Goal: Navigation & Orientation: Find specific page/section

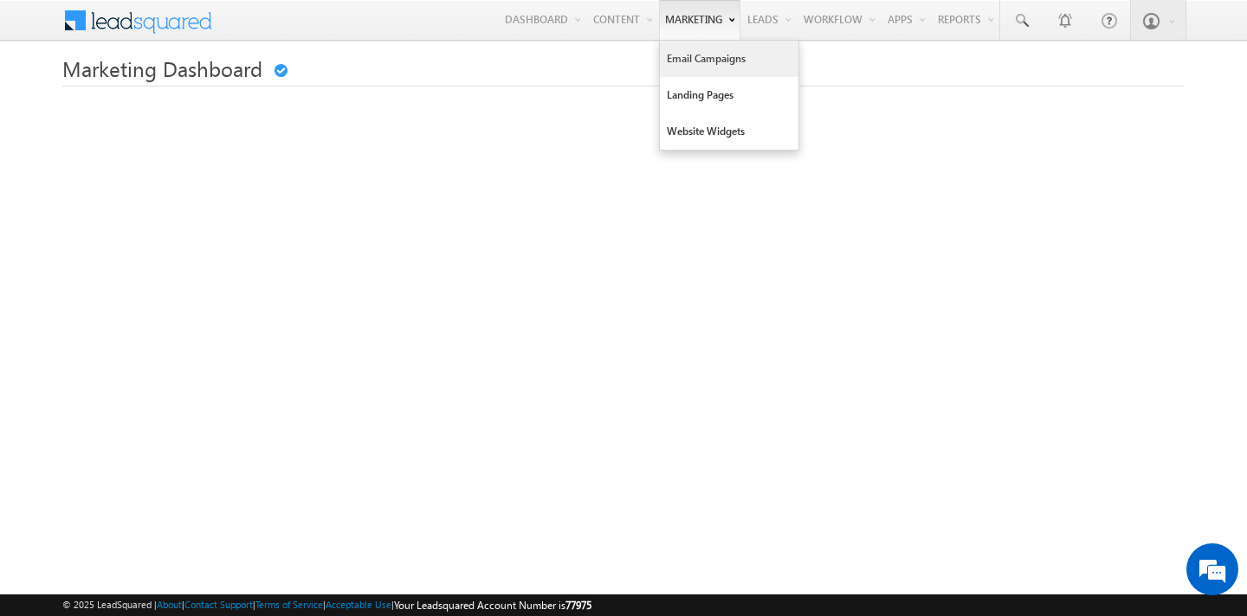
click at [674, 64] on link "Email Campaigns" at bounding box center [729, 59] width 139 height 36
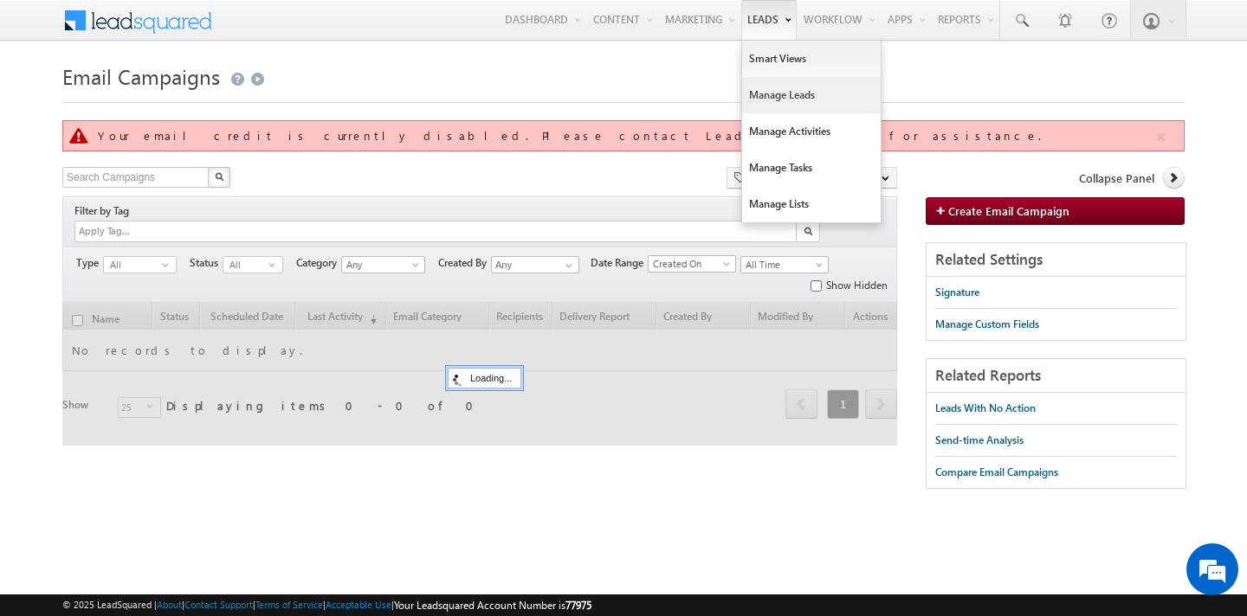
click at [787, 91] on link "Manage Leads" at bounding box center [811, 95] width 139 height 36
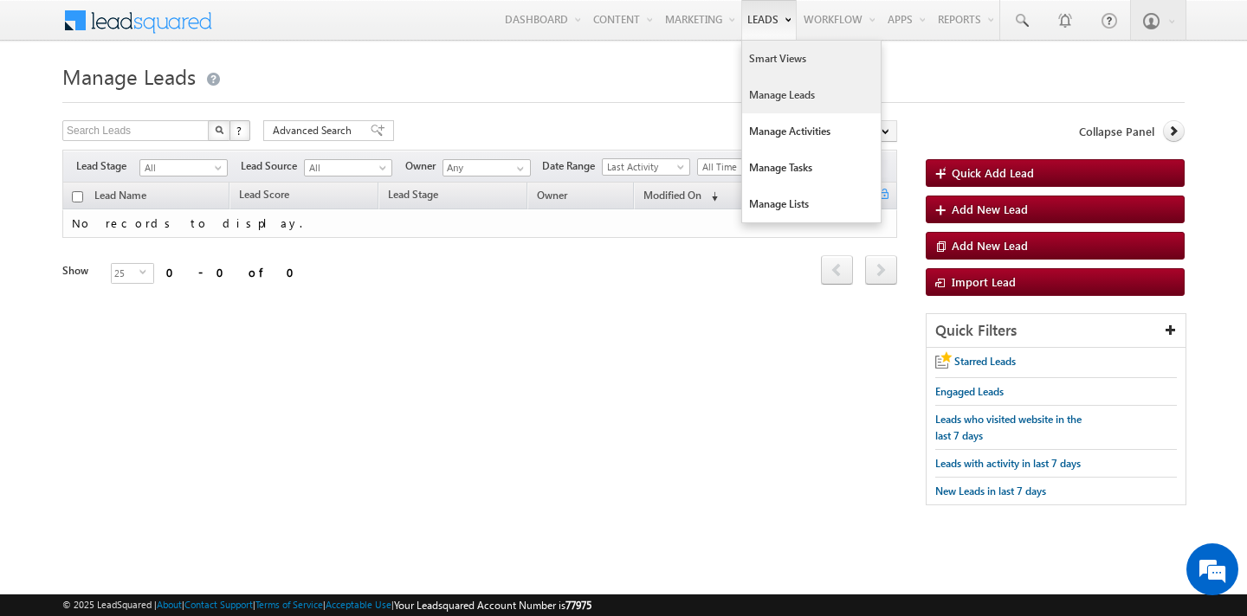
click at [760, 57] on link "Smart Views" at bounding box center [811, 59] width 139 height 36
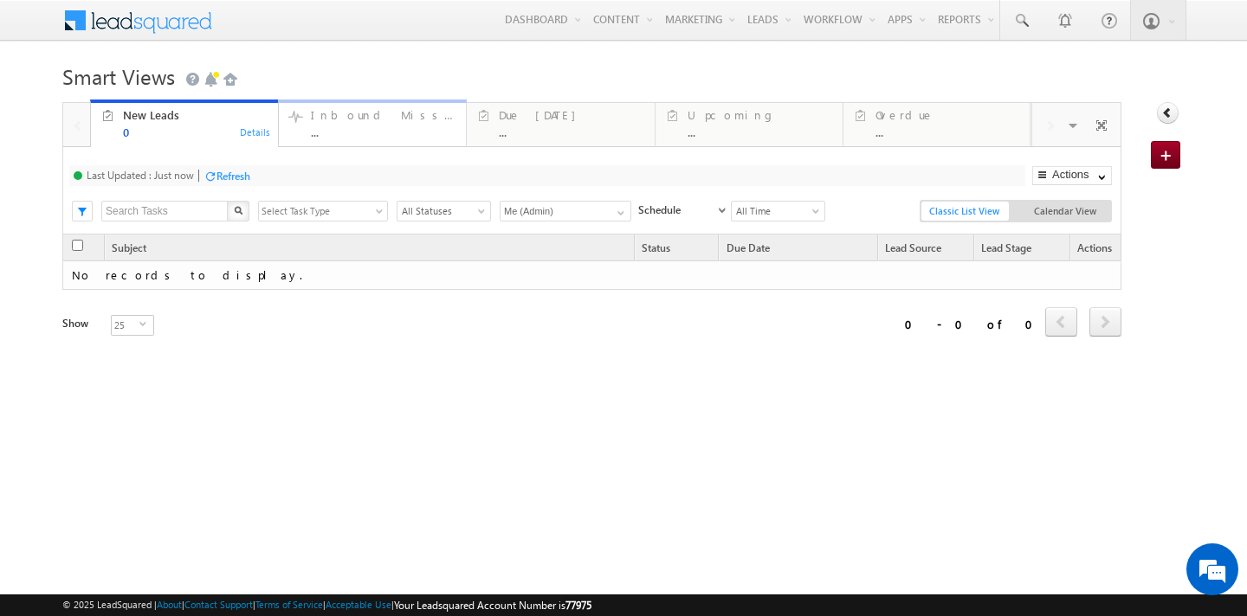
click at [381, 117] on div "Inbound Missed Call" at bounding box center [383, 115] width 145 height 14
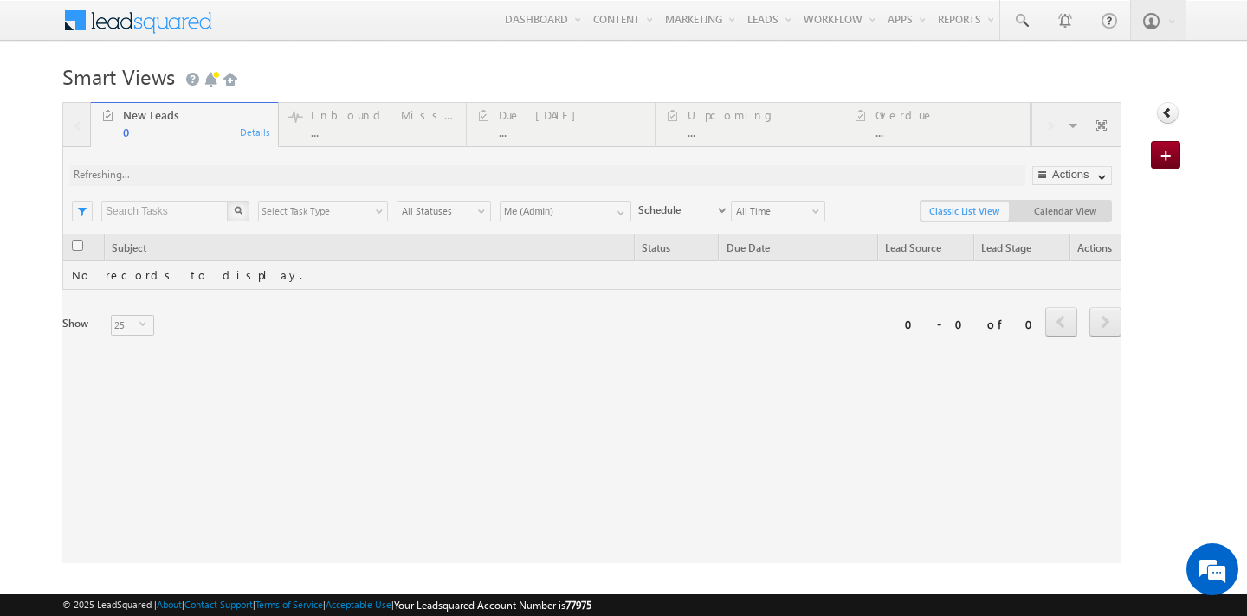
click at [861, 118] on div at bounding box center [591, 332] width 1059 height 461
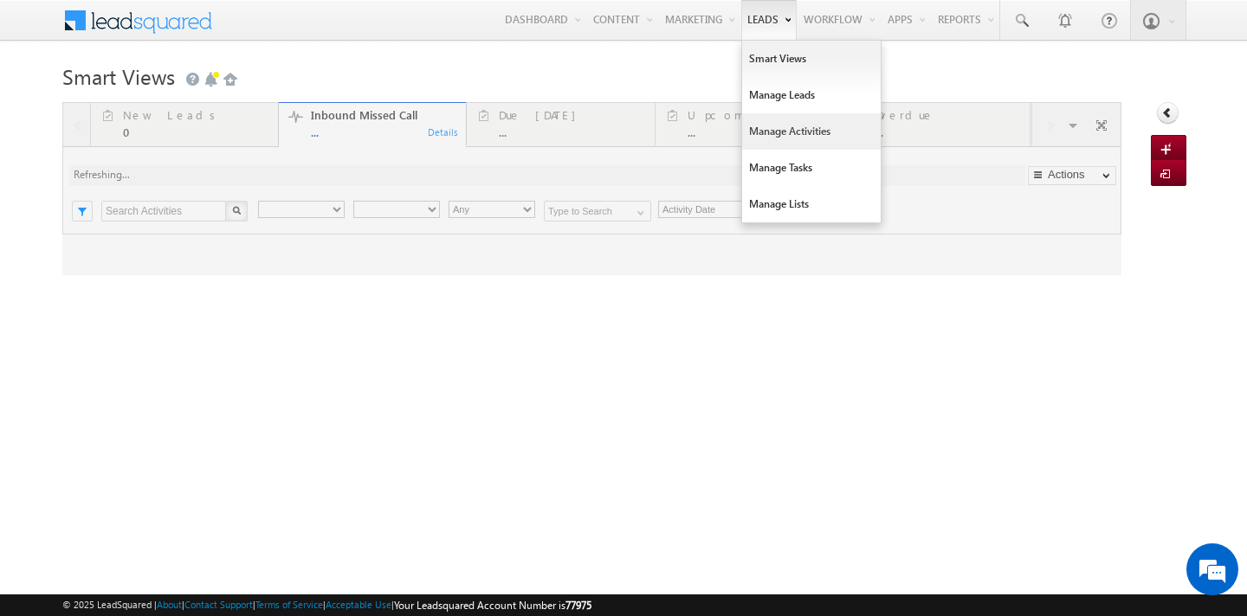
type input "Any Owner"
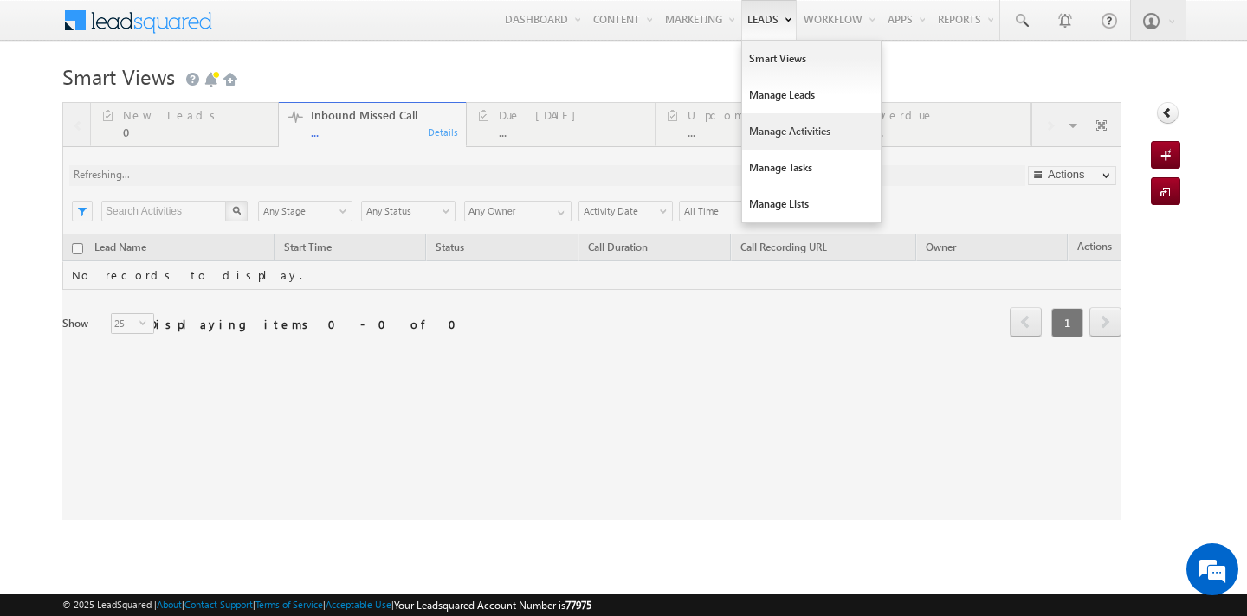
click at [783, 132] on link "Manage Activities" at bounding box center [811, 131] width 139 height 36
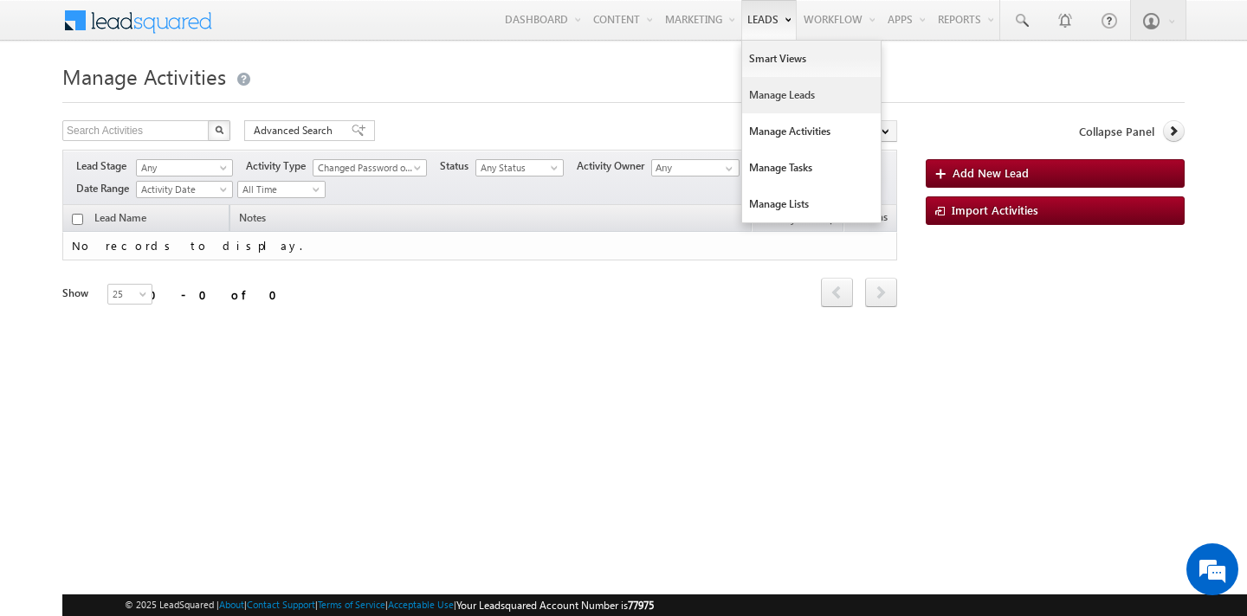
click at [773, 94] on link "Manage Leads" at bounding box center [811, 95] width 139 height 36
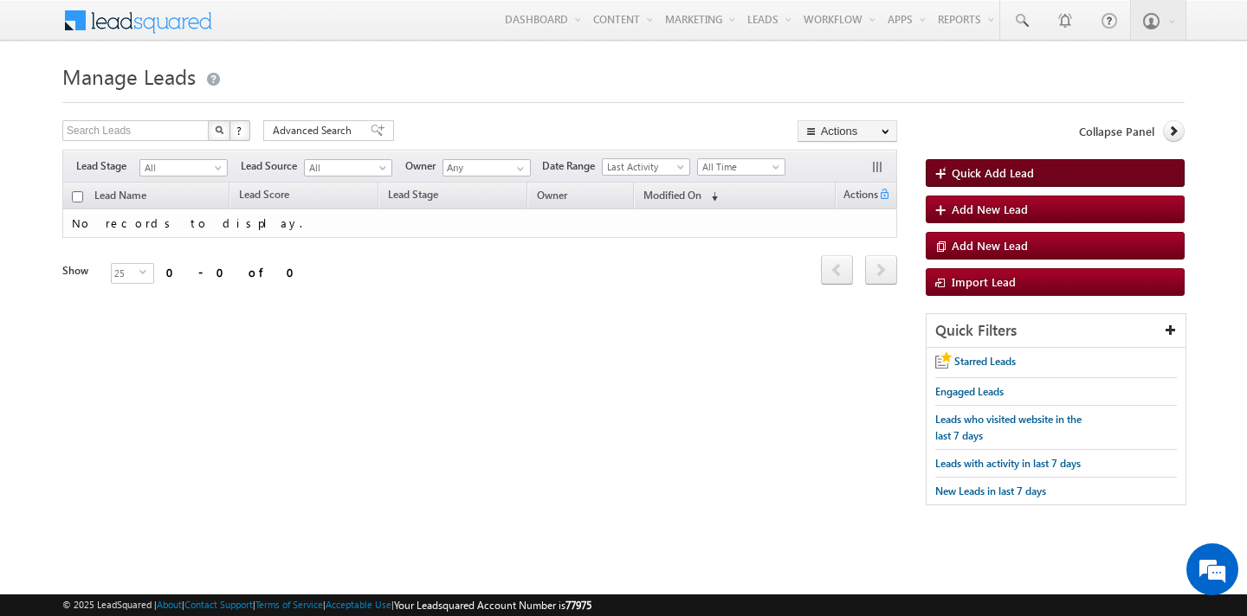
click at [998, 179] on span "Quick Add Lead" at bounding box center [992, 172] width 82 height 15
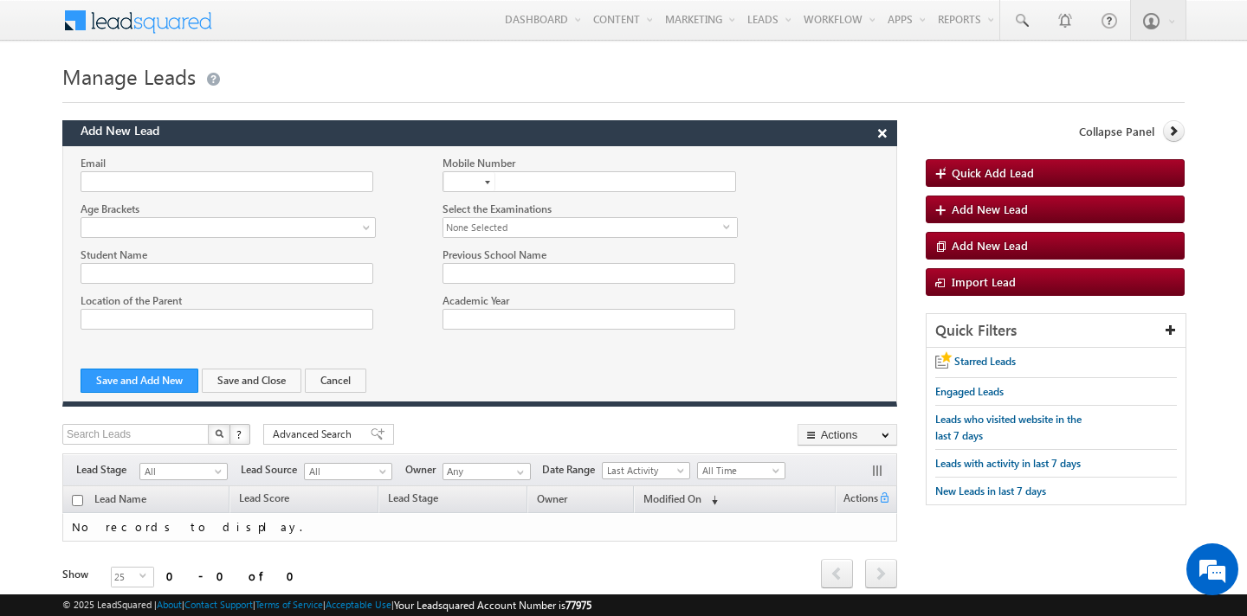
scroll to position [61, 0]
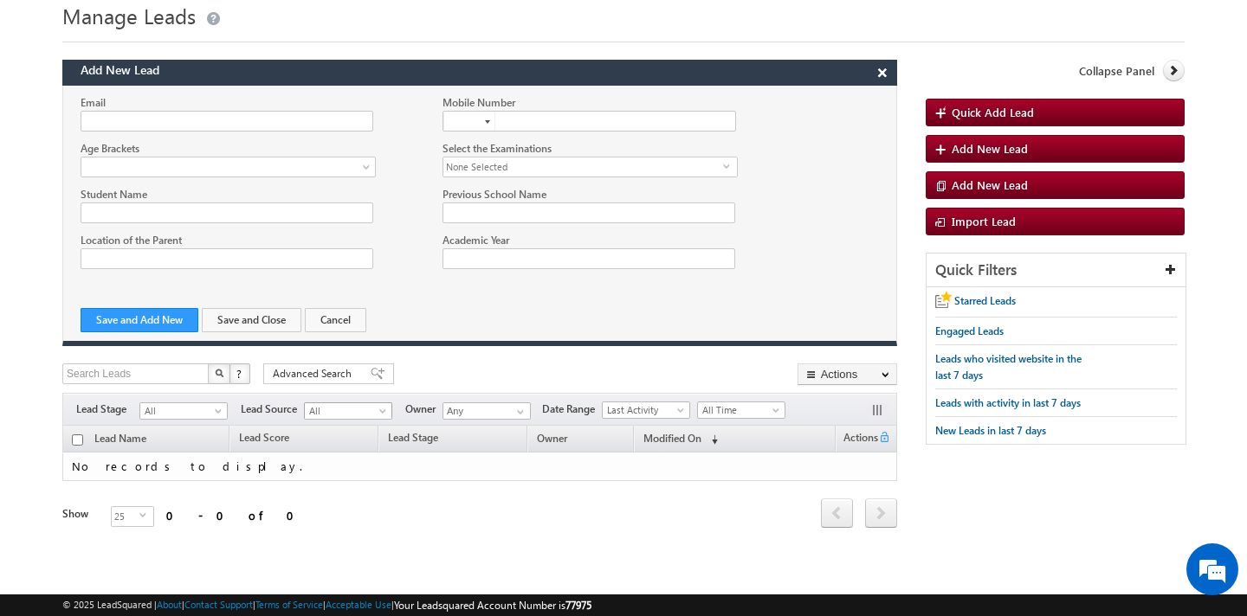
click at [326, 412] on span "All" at bounding box center [346, 411] width 82 height 16
click at [449, 477] on td "No records to display." at bounding box center [479, 467] width 835 height 29
click at [193, 403] on span "All" at bounding box center [181, 411] width 82 height 16
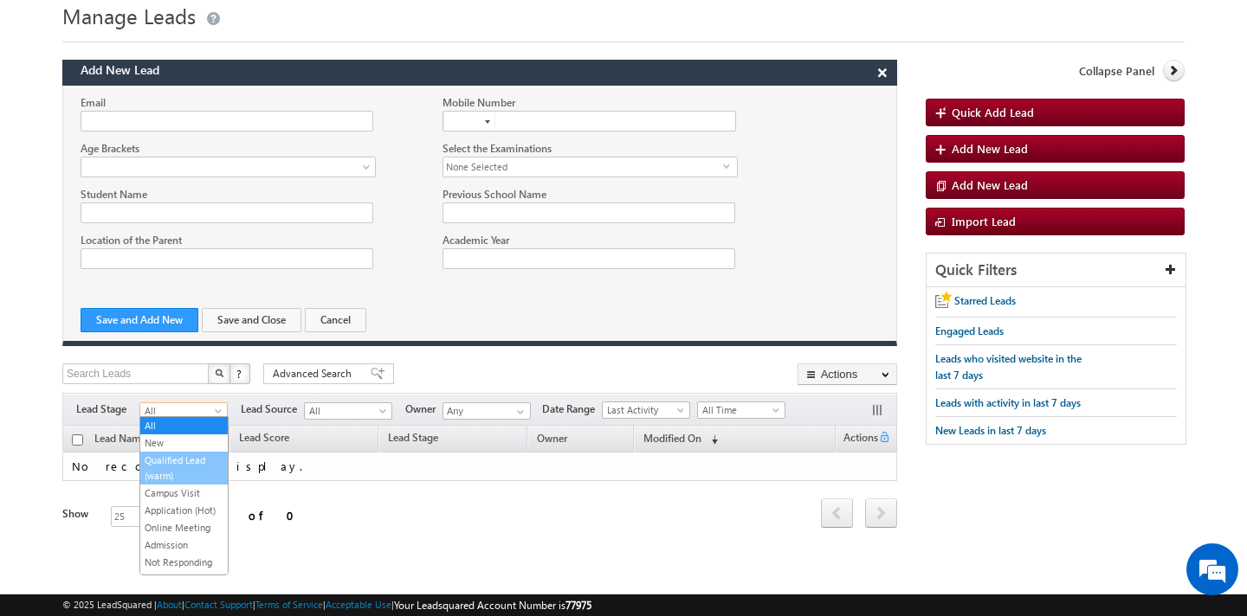
scroll to position [29, 0]
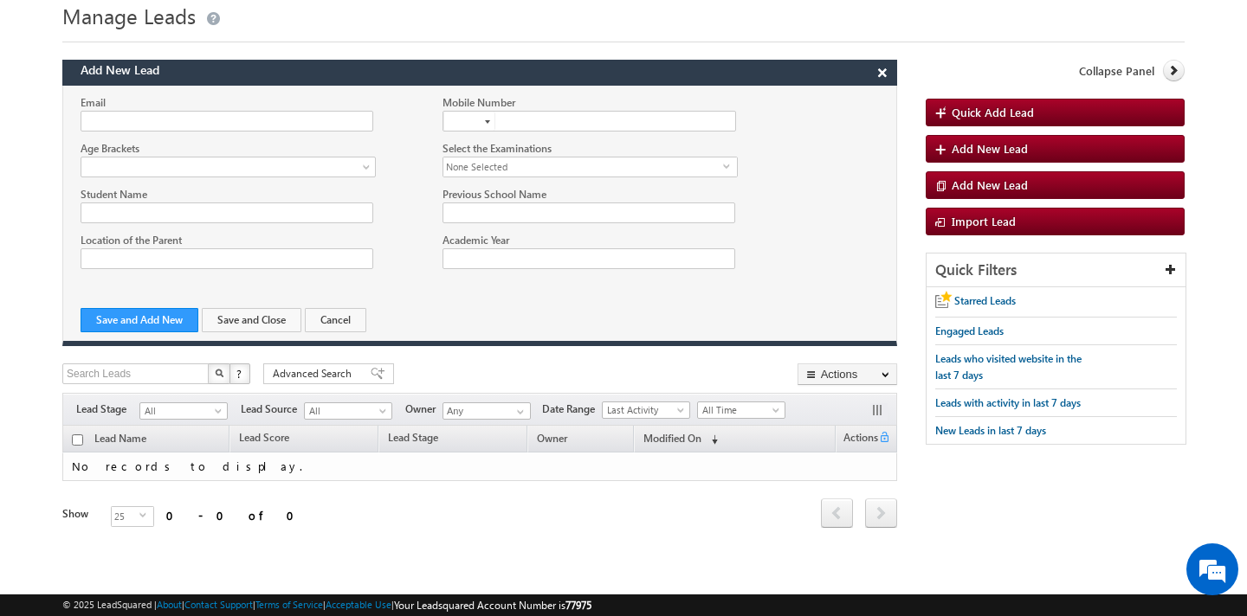
click at [269, 474] on td "No records to display." at bounding box center [479, 467] width 835 height 29
click at [467, 409] on input "Any" at bounding box center [486, 411] width 88 height 17
click at [525, 410] on span at bounding box center [520, 412] width 14 height 14
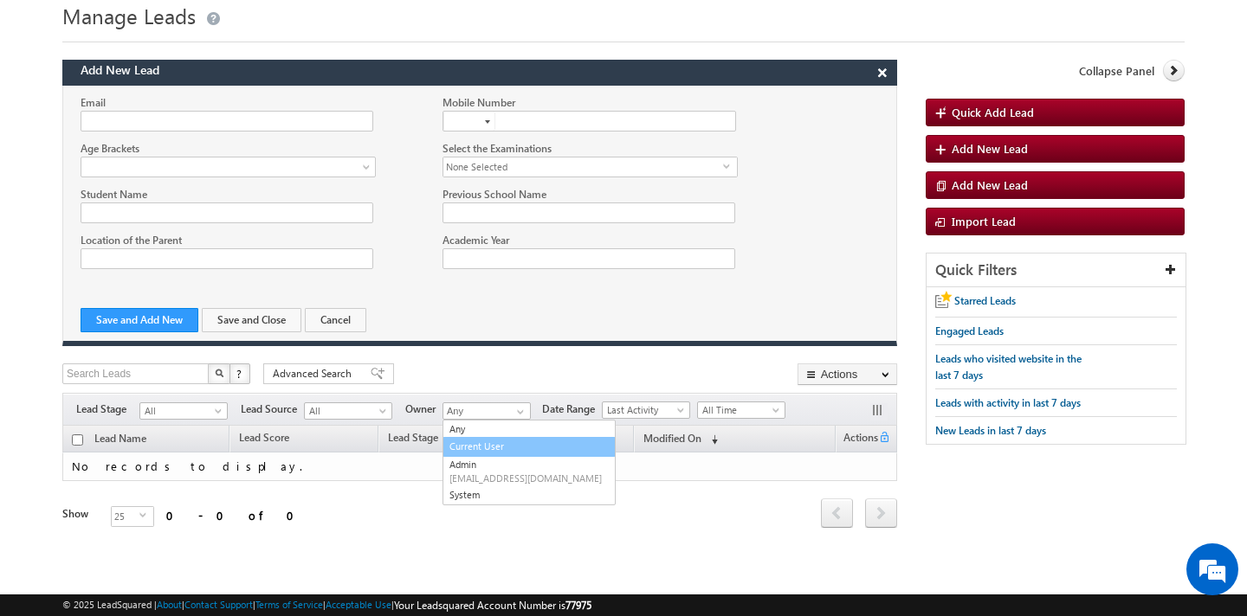
click at [688, 471] on td "No records to display." at bounding box center [479, 467] width 835 height 29
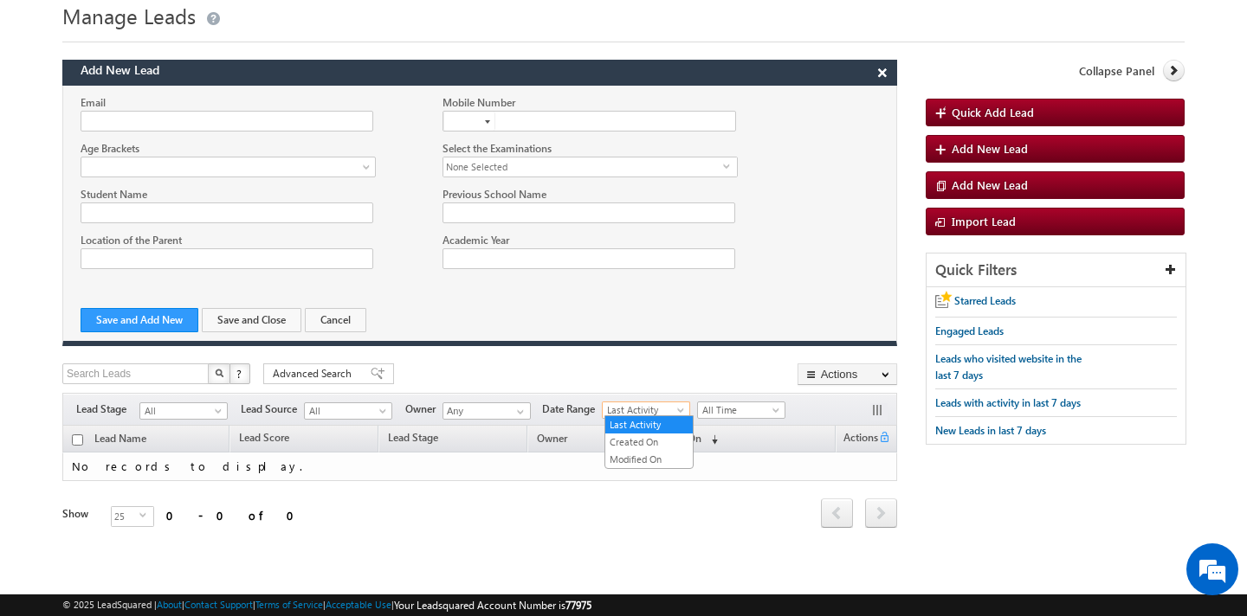
click at [682, 407] on span at bounding box center [682, 414] width 14 height 14
click at [730, 453] on td "No records to display." at bounding box center [479, 467] width 835 height 29
click at [493, 168] on span "None Selected" at bounding box center [583, 167] width 280 height 19
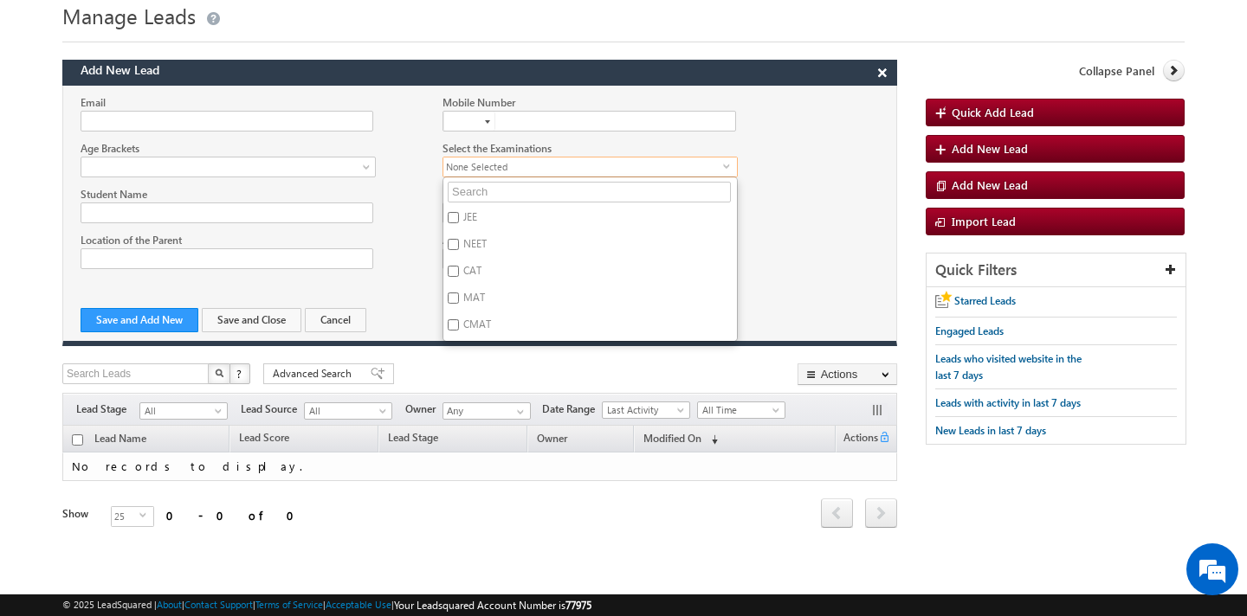
click at [493, 168] on span "None Selected" at bounding box center [583, 167] width 280 height 19
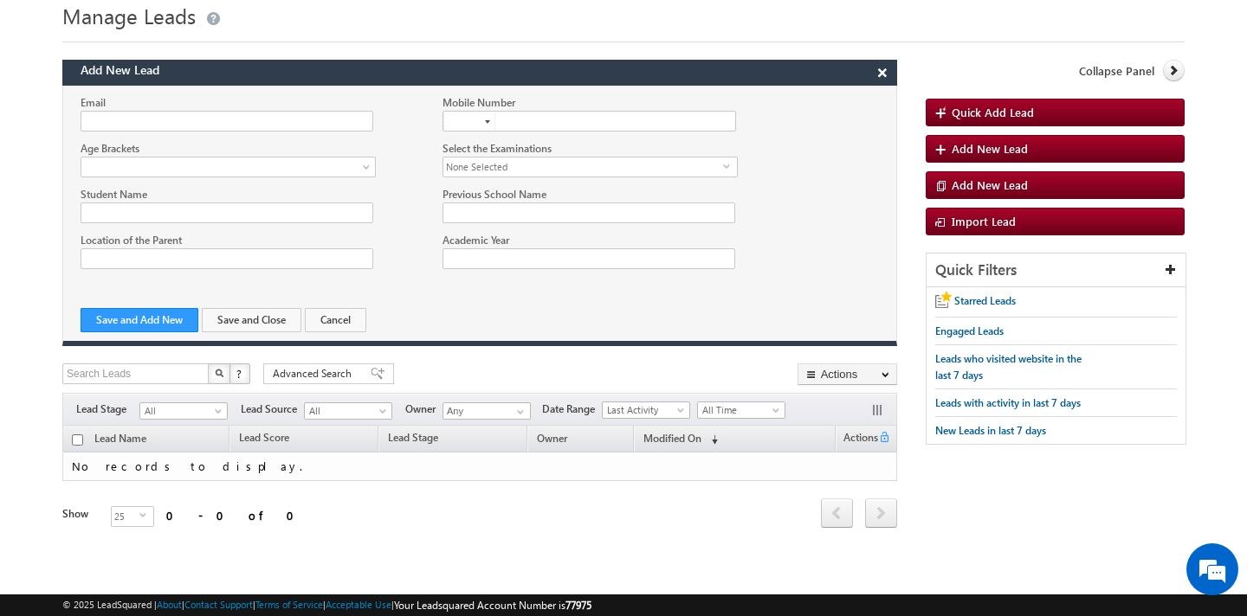
scroll to position [0, 0]
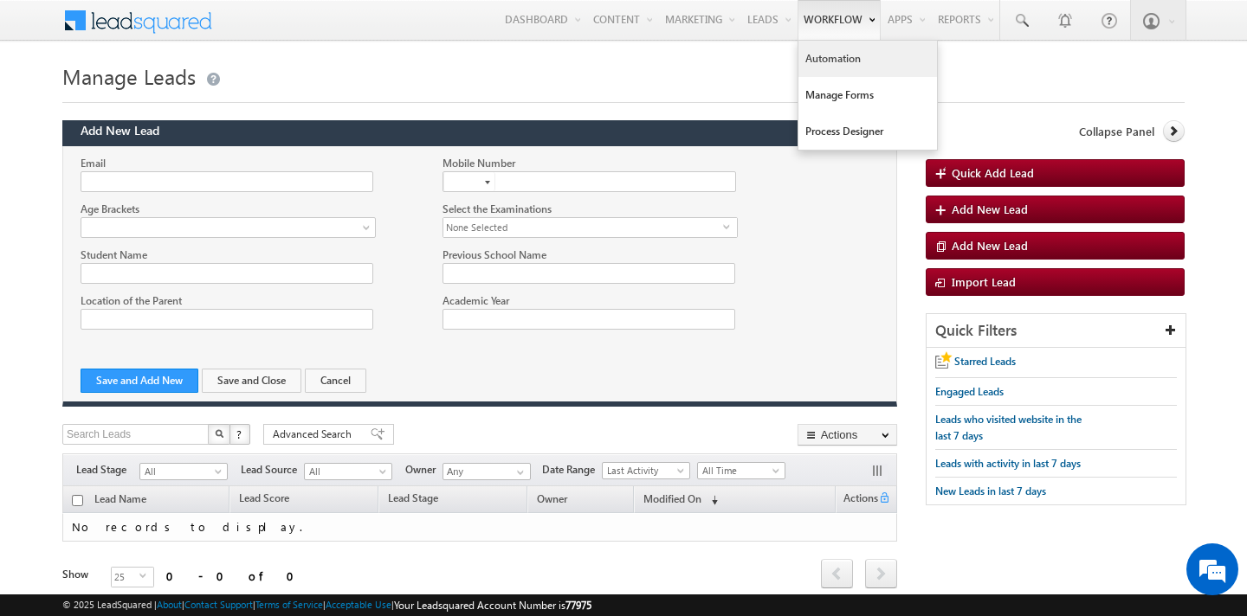
click at [827, 60] on link "Automation" at bounding box center [867, 59] width 139 height 36
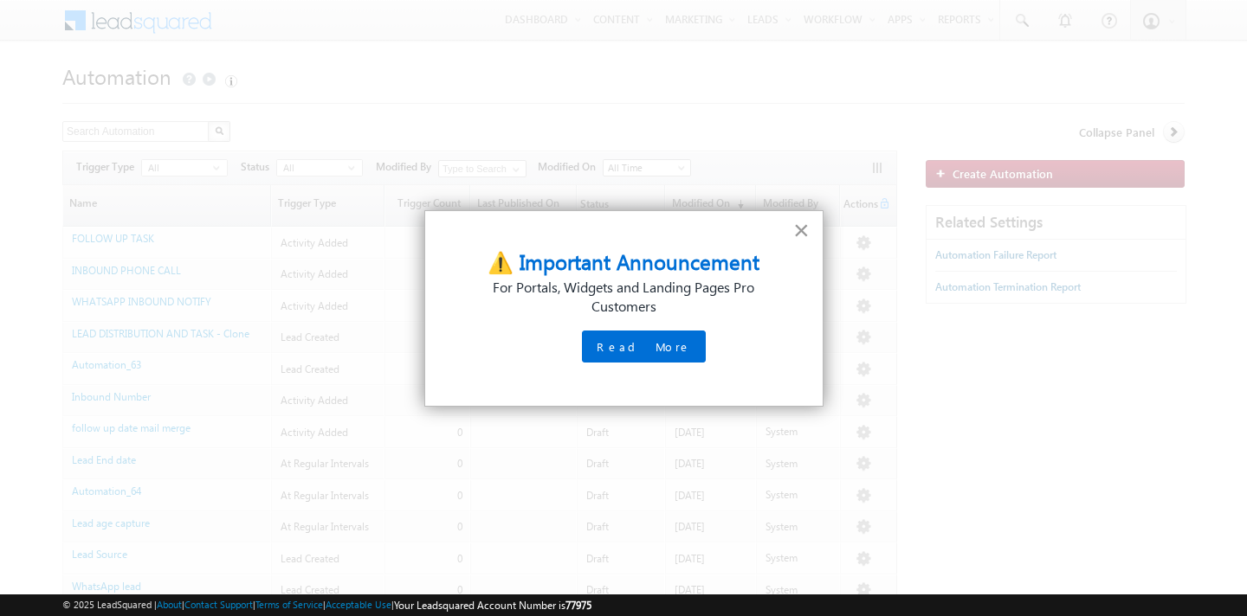
click at [801, 240] on button "×" at bounding box center [801, 230] width 16 height 28
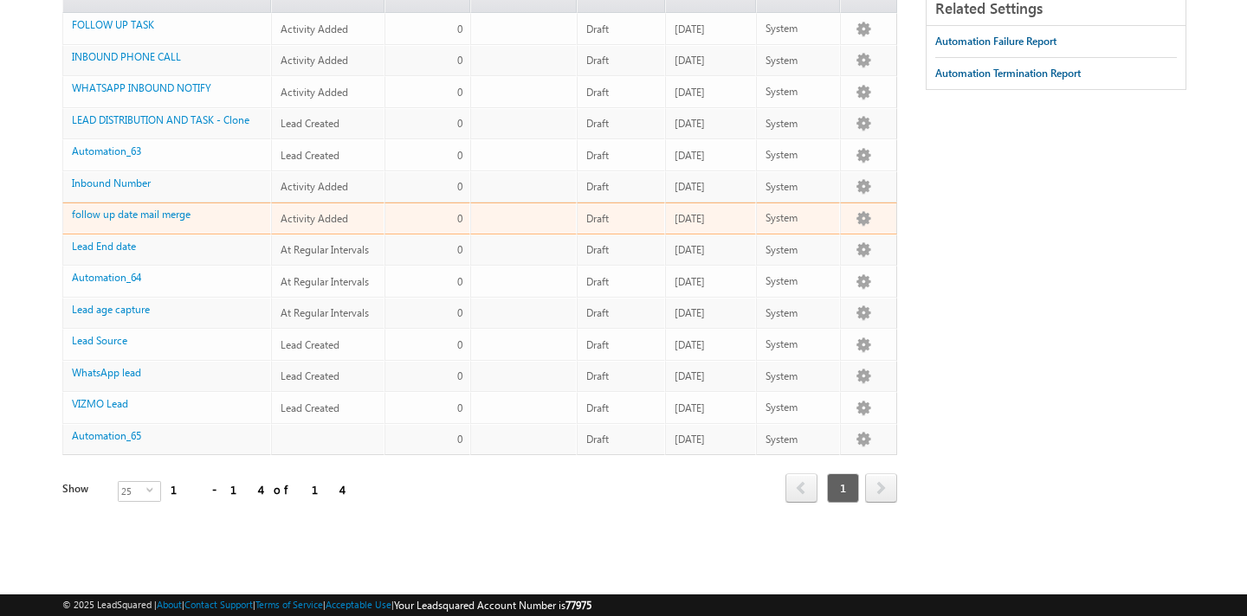
scroll to position [246, 0]
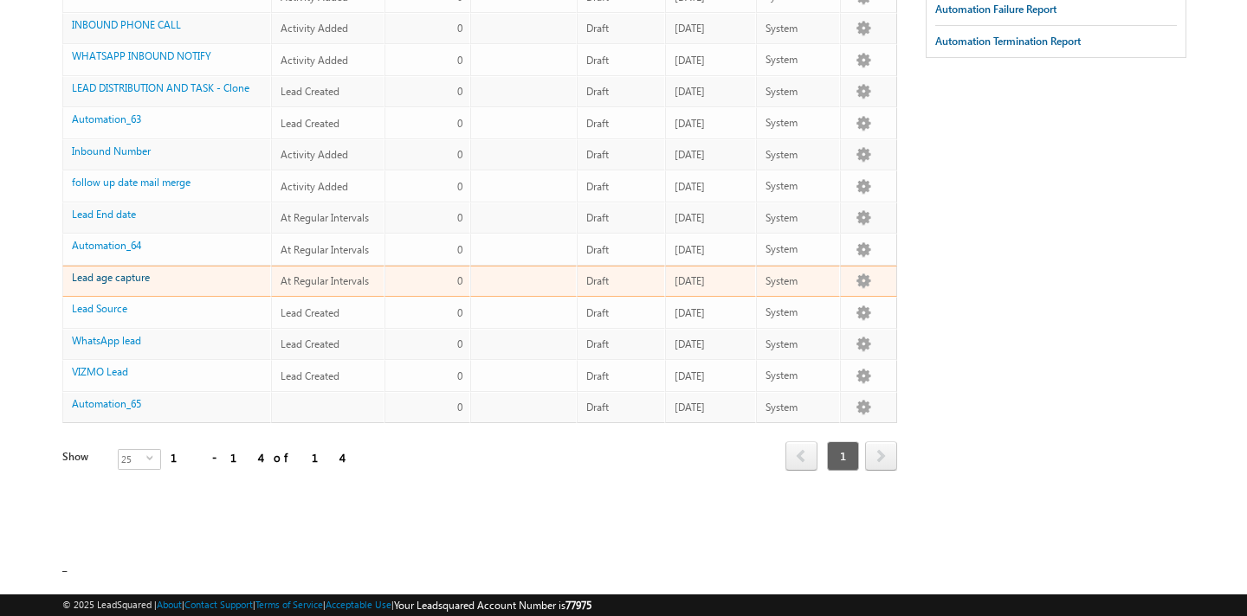
click at [109, 281] on link "Lead age capture" at bounding box center [111, 277] width 78 height 13
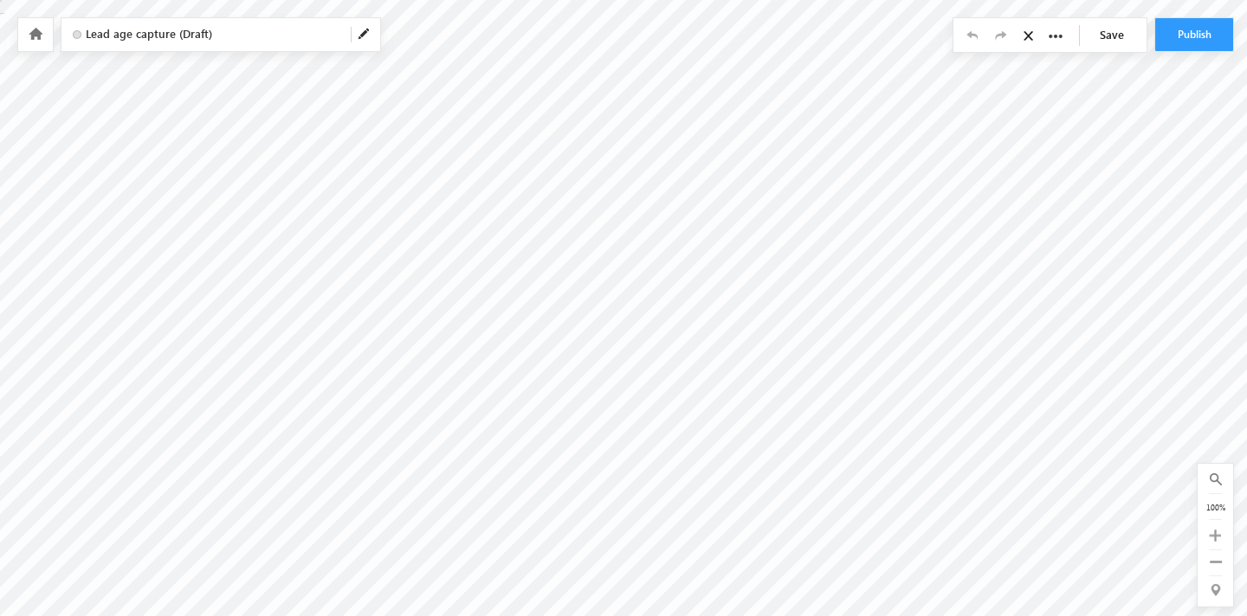
click at [1026, 39] on icon at bounding box center [1030, 35] width 15 height 12
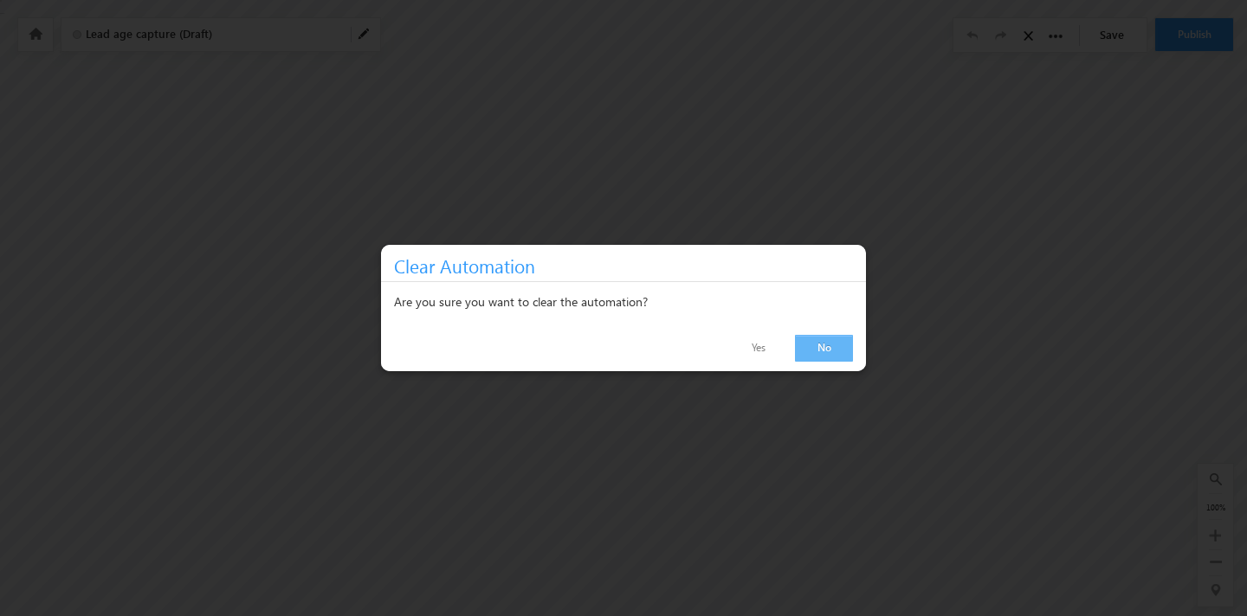
click at [822, 351] on link "No" at bounding box center [824, 348] width 58 height 27
